Goal: Information Seeking & Learning: Learn about a topic

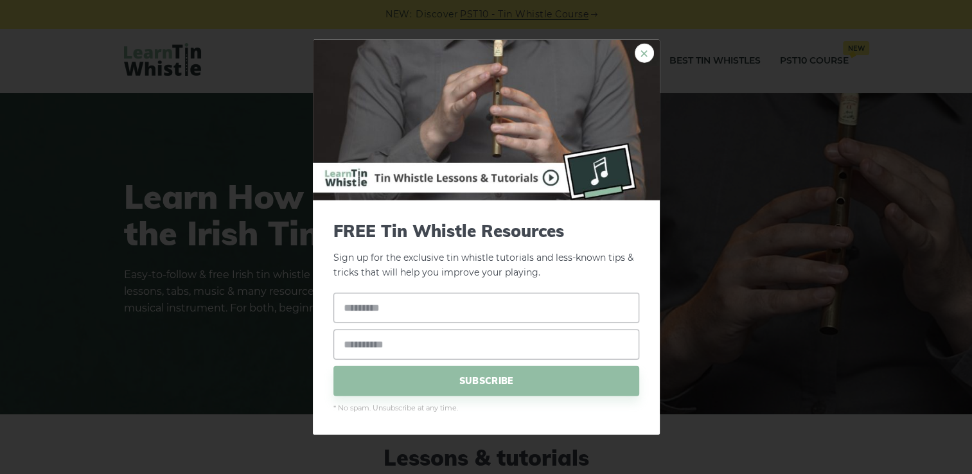
click at [640, 49] on link "×" at bounding box center [644, 53] width 19 height 19
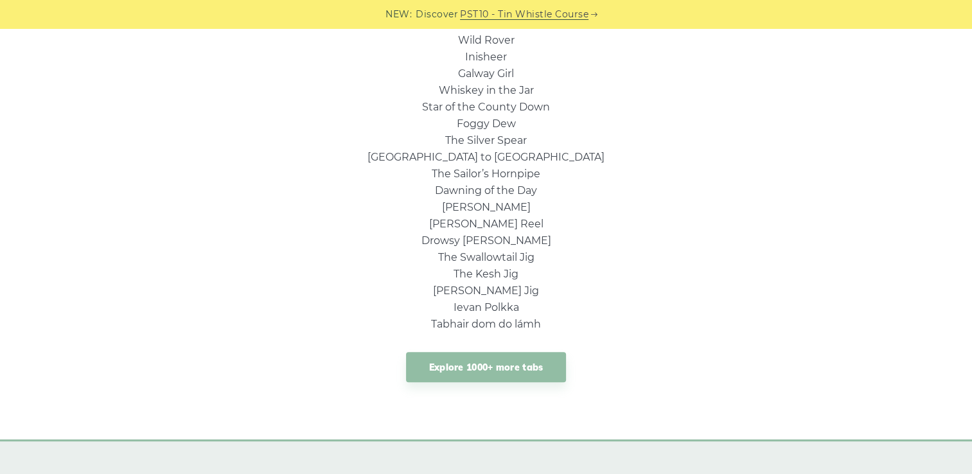
scroll to position [947, 0]
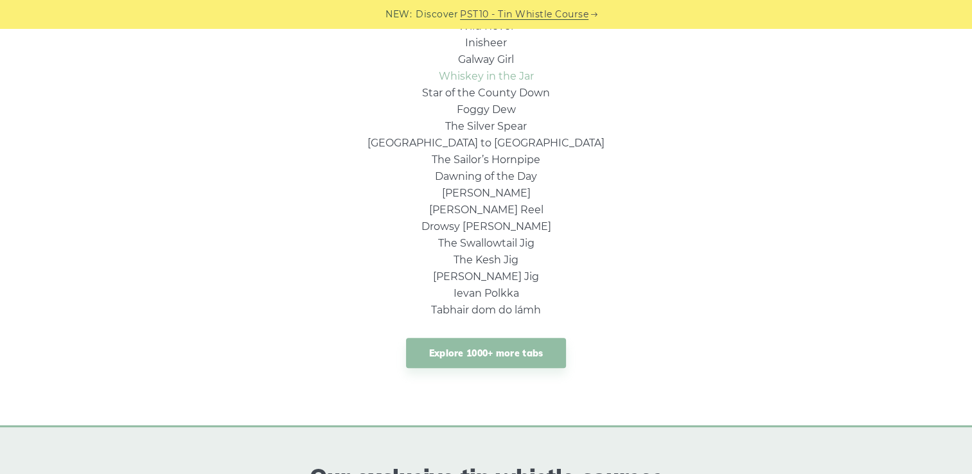
click at [505, 77] on link "Whiskey in the Jar" at bounding box center [486, 76] width 95 height 12
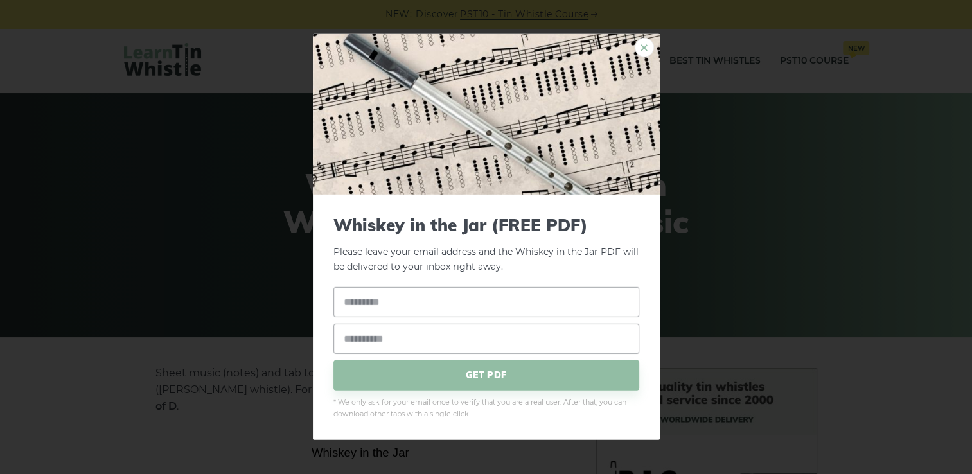
click at [647, 40] on link "×" at bounding box center [644, 47] width 19 height 19
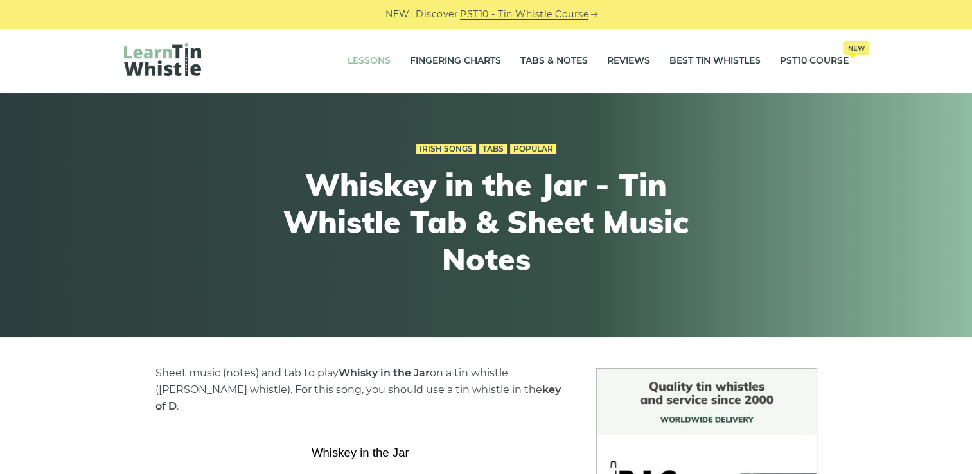
click at [364, 58] on link "Lessons" at bounding box center [368, 61] width 43 height 32
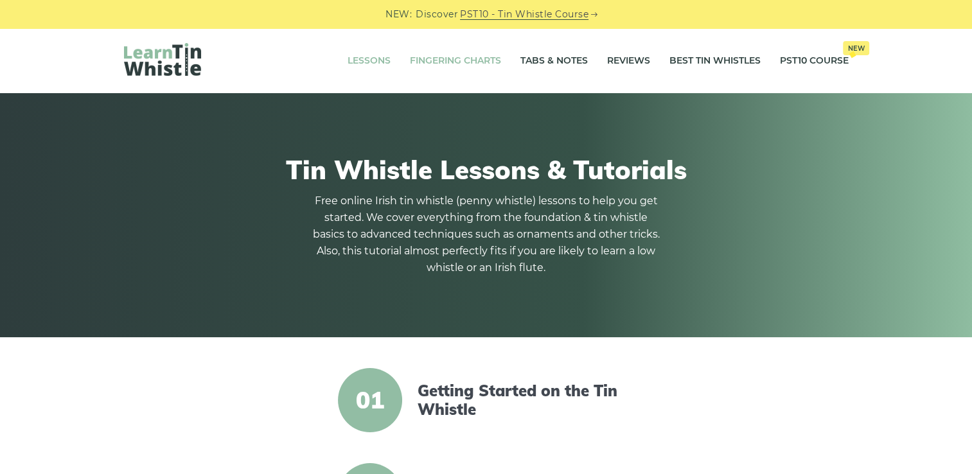
click at [455, 58] on link "Fingering Charts" at bounding box center [455, 61] width 91 height 32
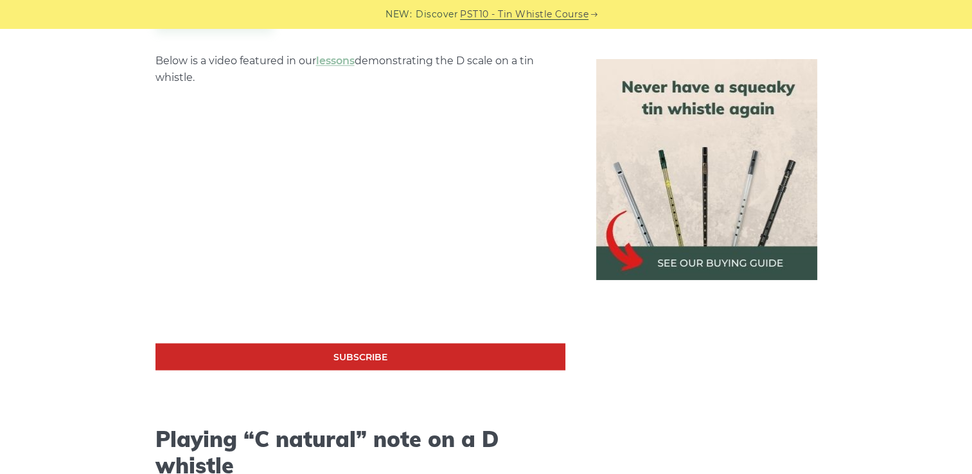
scroll to position [2363, 0]
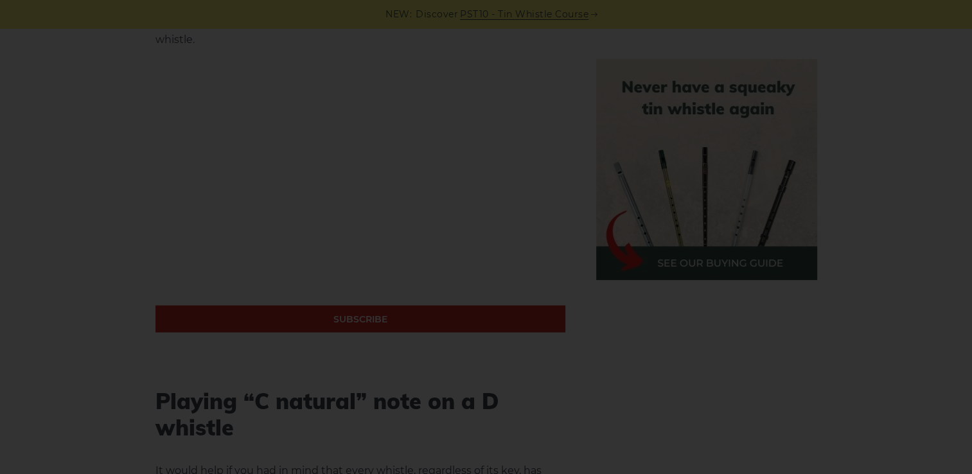
click at [367, 192] on div "×" at bounding box center [486, 237] width 972 height 474
